Goal: Task Accomplishment & Management: Manage account settings

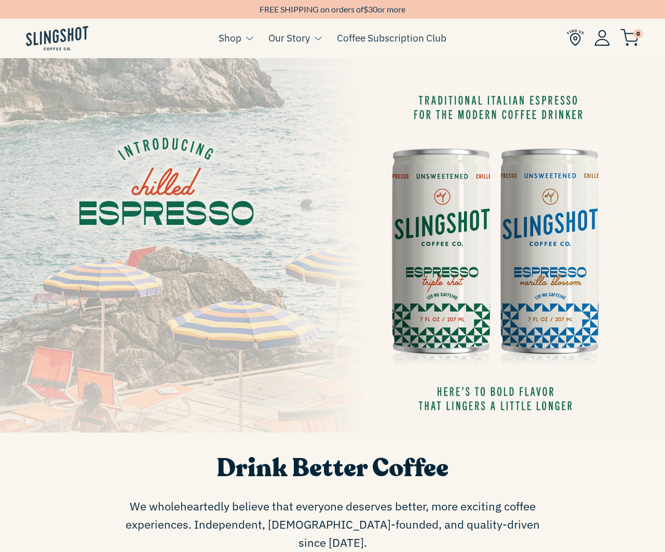
click at [605, 38] on img at bounding box center [603, 38] width 16 height 16
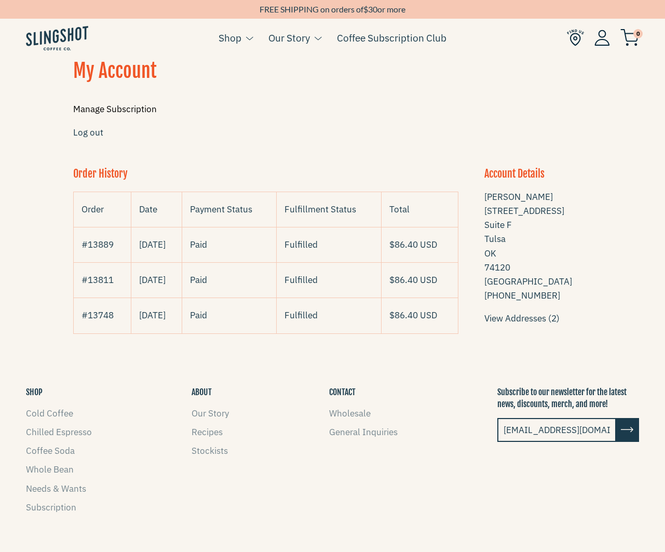
click at [94, 112] on link "Manage Subscription" at bounding box center [115, 108] width 84 height 11
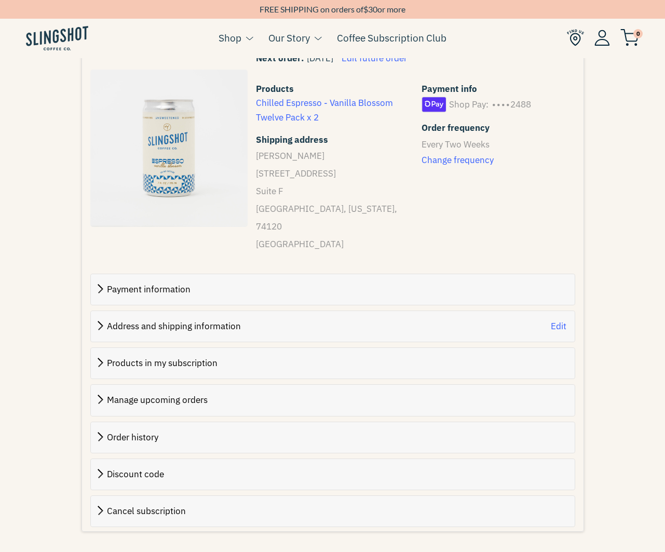
scroll to position [240, 0]
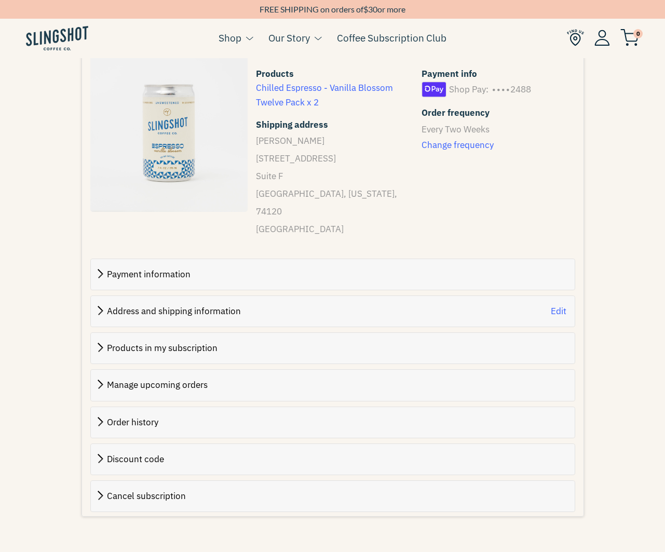
click at [142, 490] on span "Cancel subscription" at bounding box center [146, 495] width 79 height 11
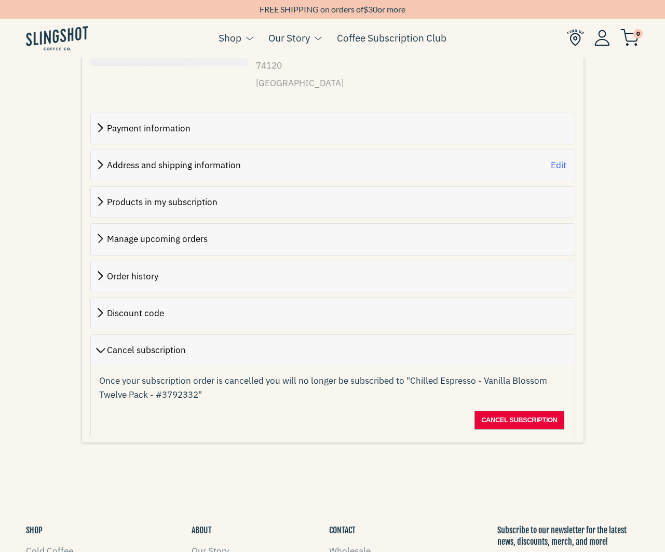
scroll to position [413, 0]
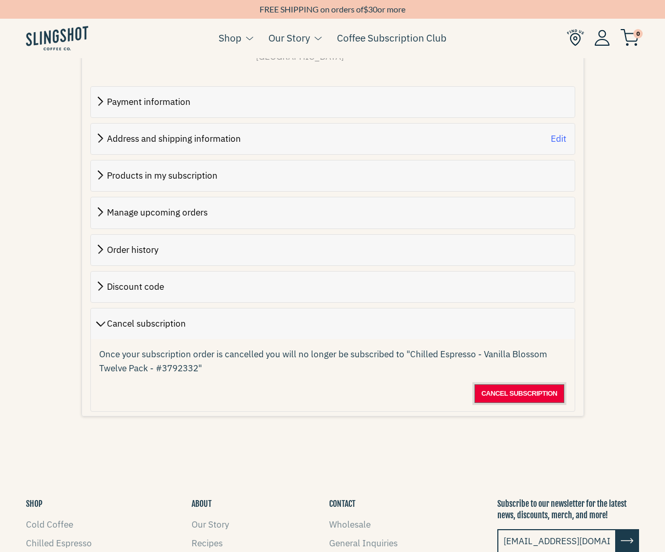
click at [518, 387] on span "Cancel subscription" at bounding box center [519, 393] width 76 height 12
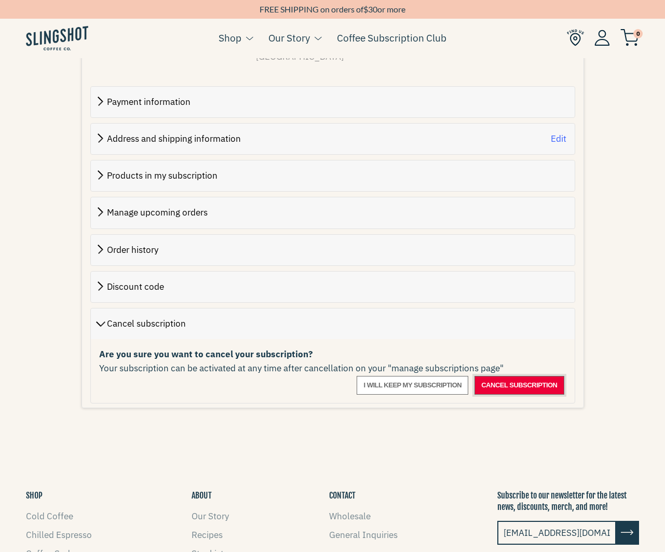
click at [508, 379] on span "Cancel subscription" at bounding box center [519, 385] width 76 height 12
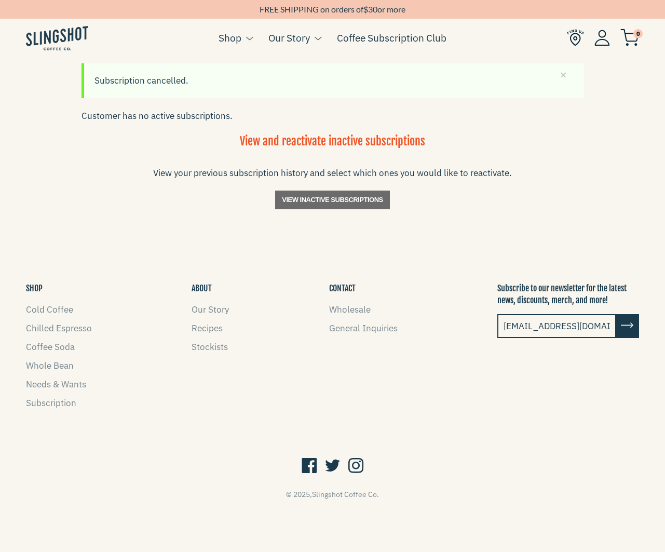
scroll to position [153, 0]
